Goal: Information Seeking & Learning: Learn about a topic

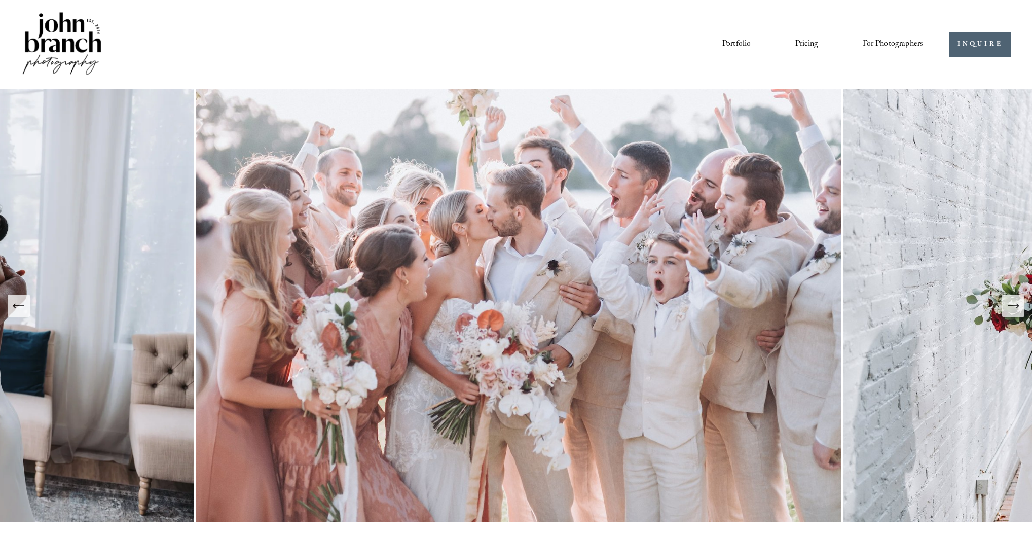
click at [805, 43] on link "Pricing" at bounding box center [806, 44] width 23 height 17
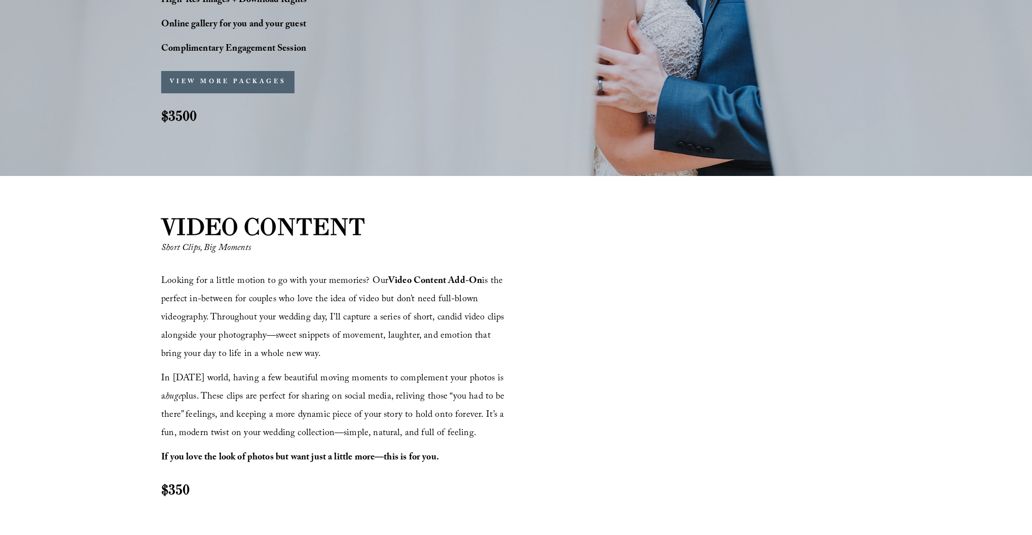
scroll to position [1014, 0]
